Goal: Contribute content: Add original content to the website for others to see

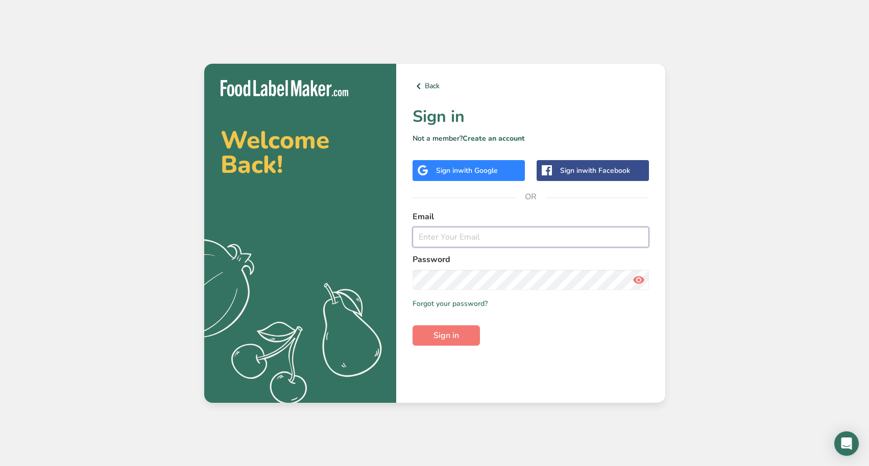
type input "[EMAIL_ADDRESS][DOMAIN_NAME]"
click at [446, 335] on button "Sign in" at bounding box center [445, 336] width 67 height 20
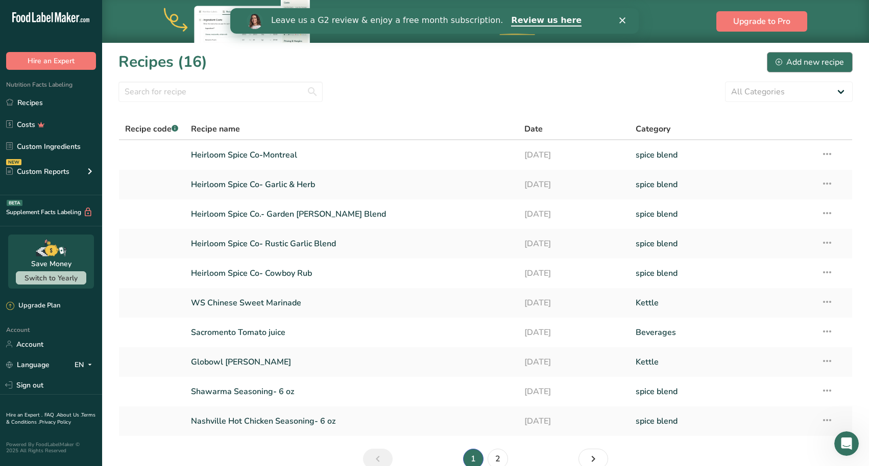
click at [798, 61] on div "Add new recipe" at bounding box center [809, 62] width 68 height 12
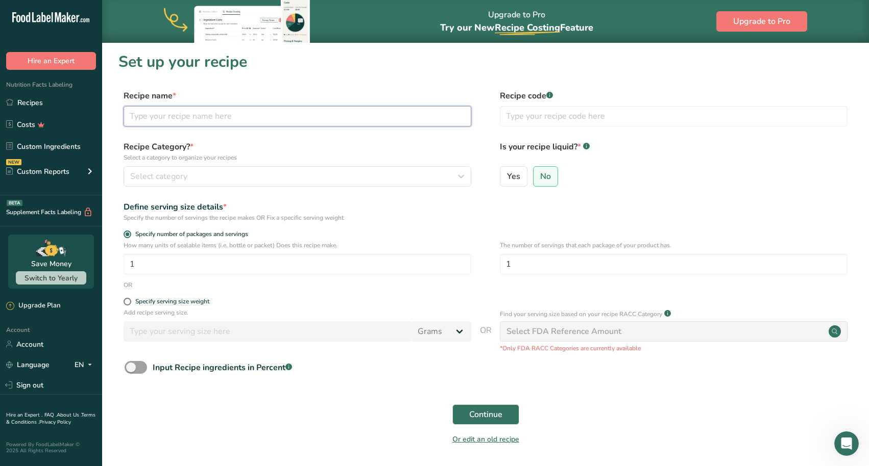
click at [231, 118] on input "text" at bounding box center [298, 116] width 348 height 20
type input "Heirloom Spice Co- Espresso"
click at [195, 174] on div "Select category" at bounding box center [294, 176] width 328 height 12
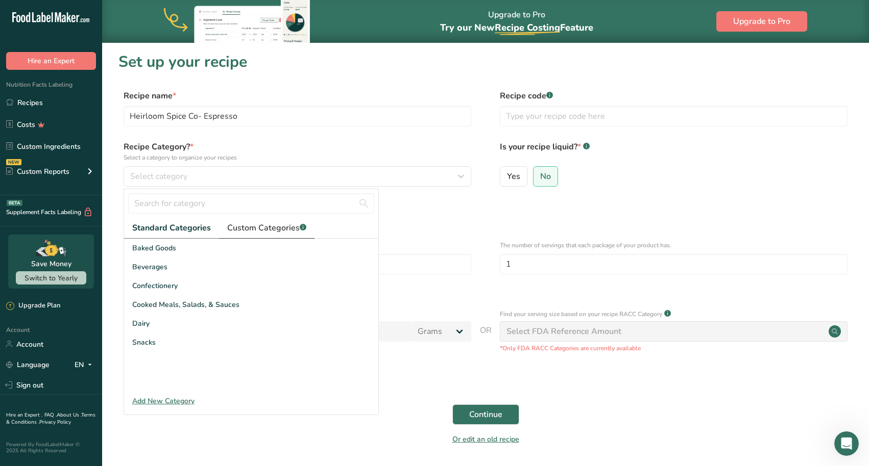
click at [254, 228] on span "Custom Categories .a-a{fill:#347362;}.b-a{fill:#fff;}" at bounding box center [266, 228] width 79 height 12
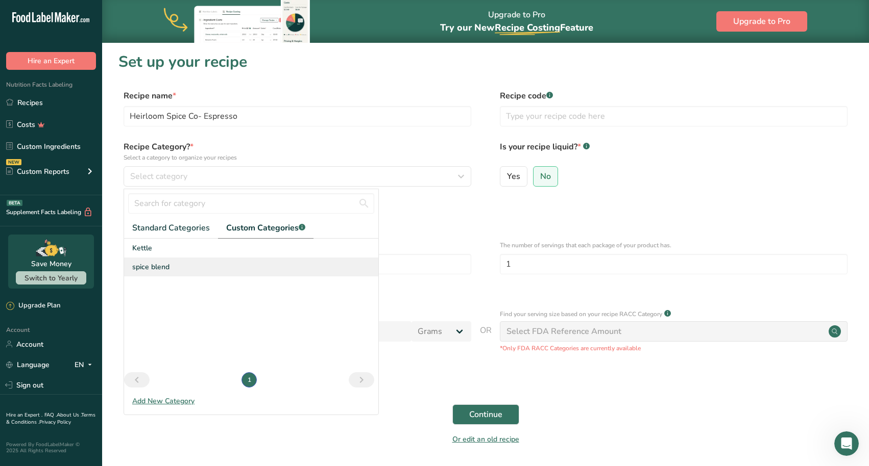
click at [159, 266] on span "spice blend" at bounding box center [150, 267] width 37 height 11
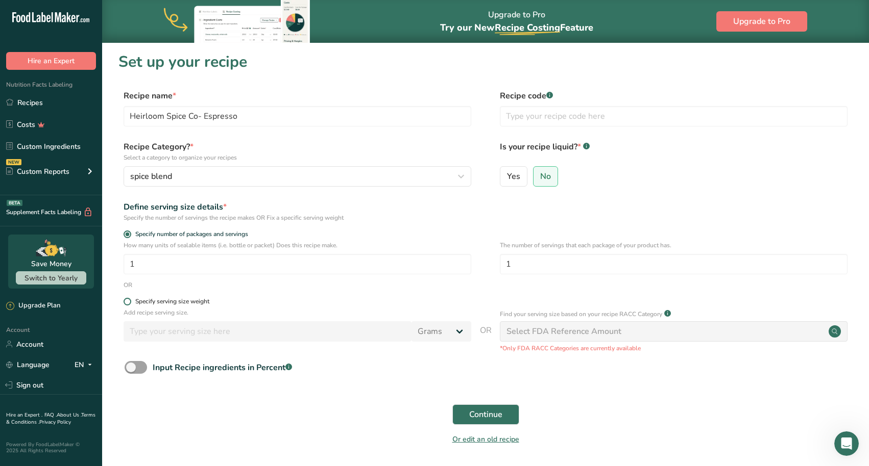
click at [128, 304] on span at bounding box center [128, 302] width 8 height 8
click at [128, 304] on input "Specify serving size weight" at bounding box center [127, 302] width 7 height 7
radio input "true"
radio input "false"
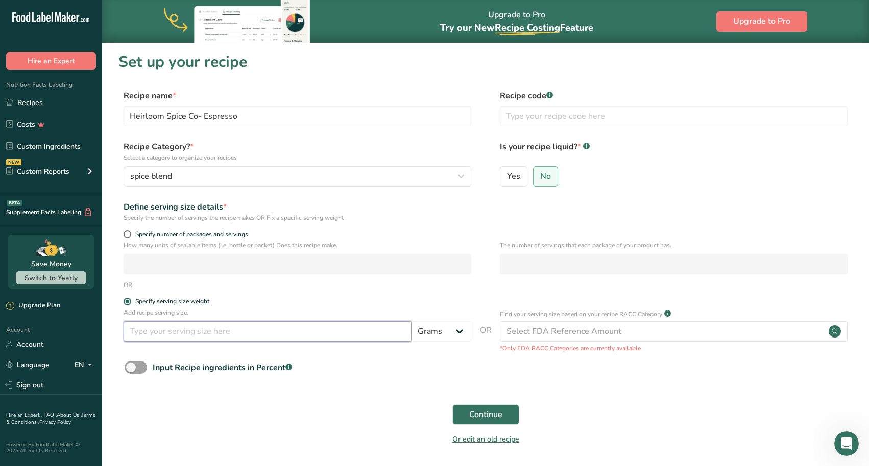
click at [164, 332] on input "number" at bounding box center [268, 332] width 288 height 20
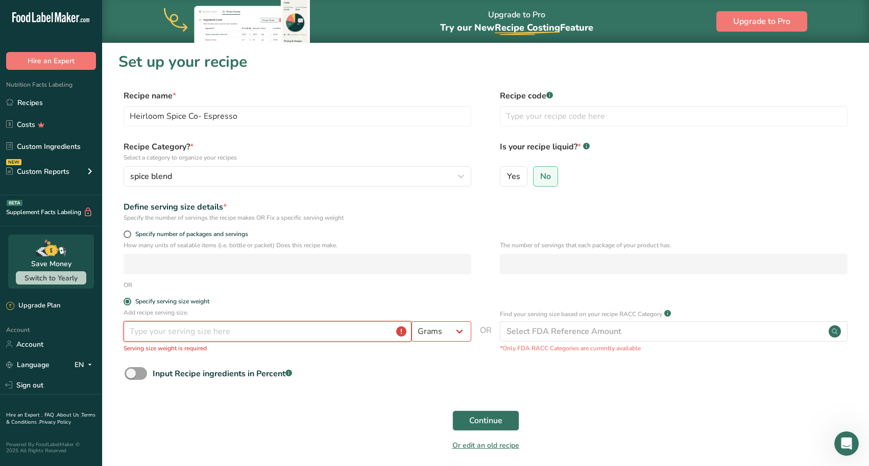
type input "0.7"
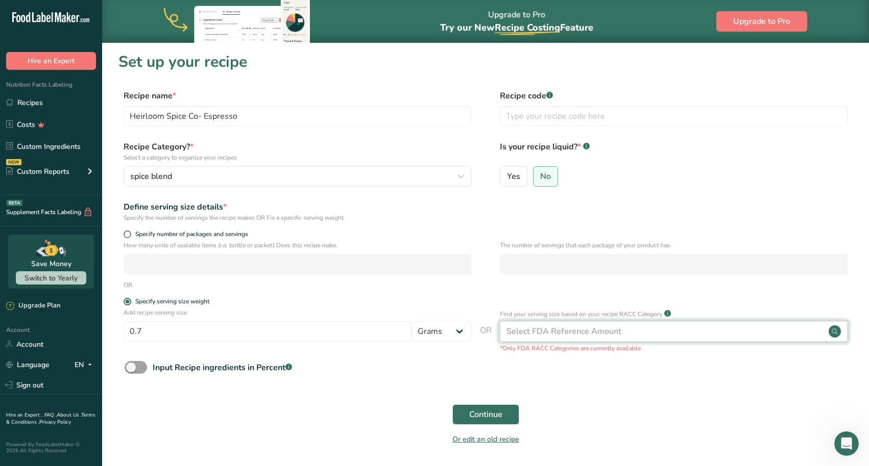
click at [576, 330] on div "Select FDA Reference Amount" at bounding box center [563, 332] width 115 height 12
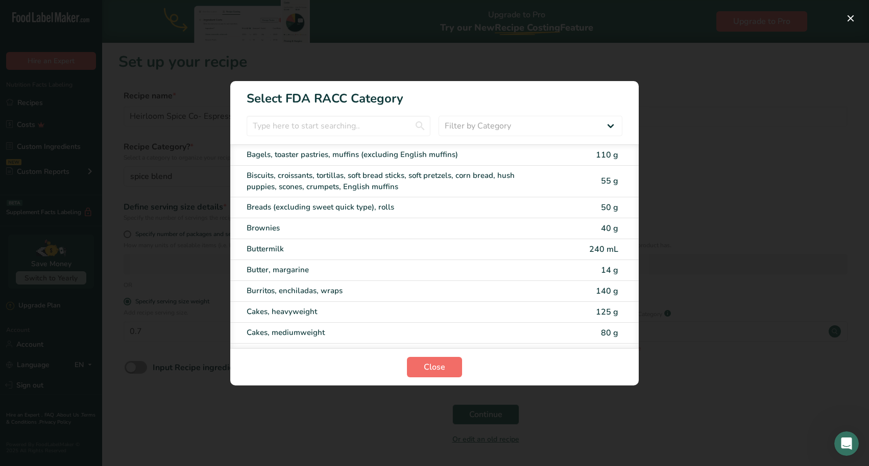
click at [451, 364] on button "Close" at bounding box center [434, 367] width 55 height 20
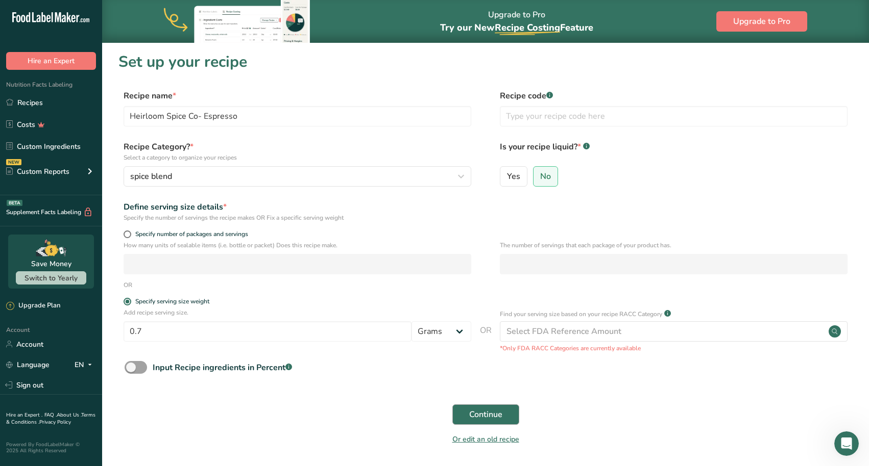
click at [481, 413] on span "Continue" at bounding box center [485, 415] width 33 height 12
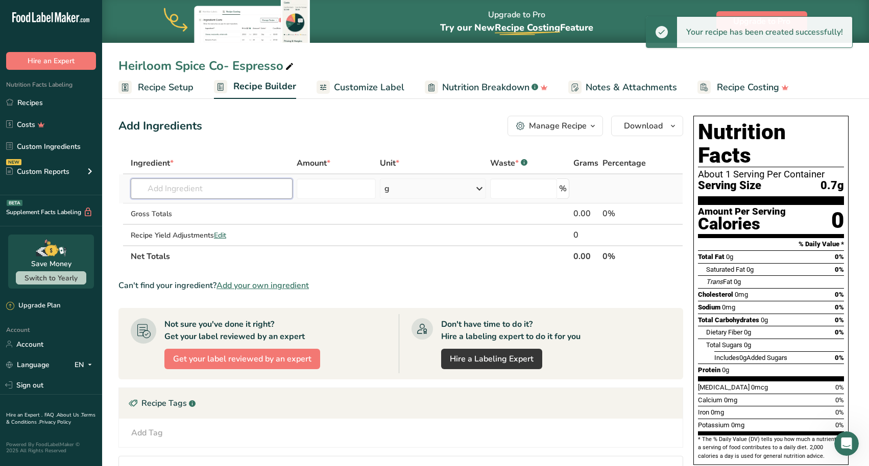
click at [188, 190] on input "text" at bounding box center [212, 189] width 162 height 20
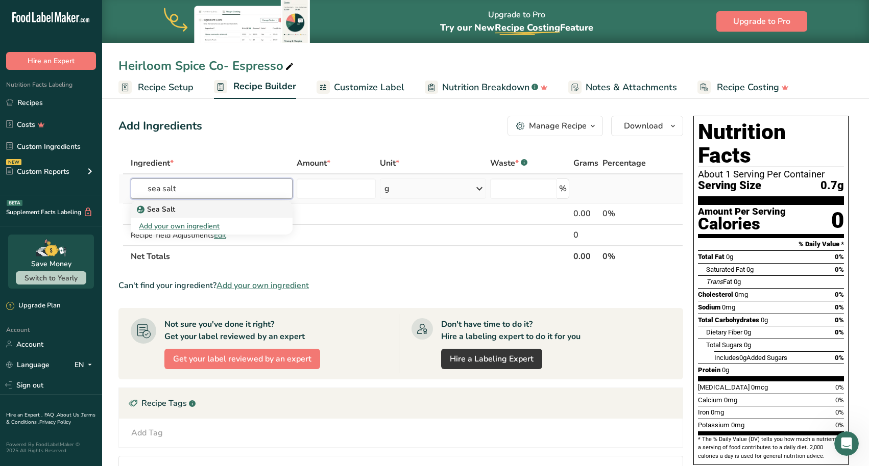
type input "sea salt"
click at [194, 210] on div "Sea Salt" at bounding box center [203, 209] width 129 height 11
type input "Sea Salt"
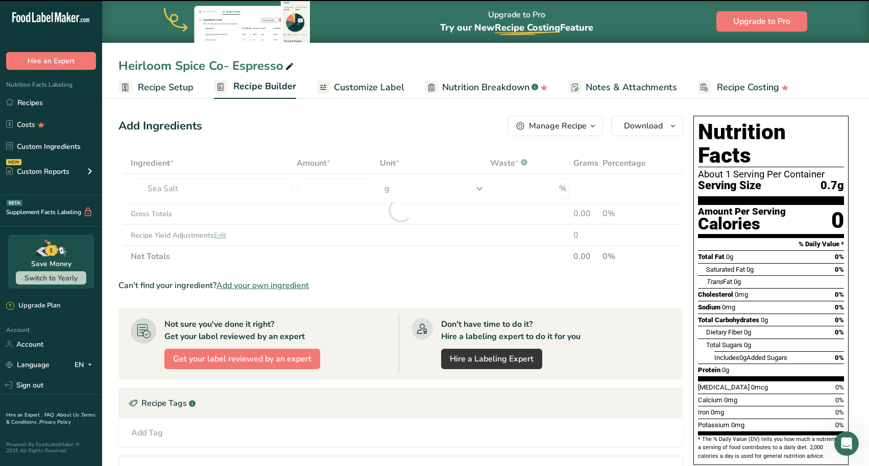
type input "0"
